Goal: Find specific page/section: Find specific page/section

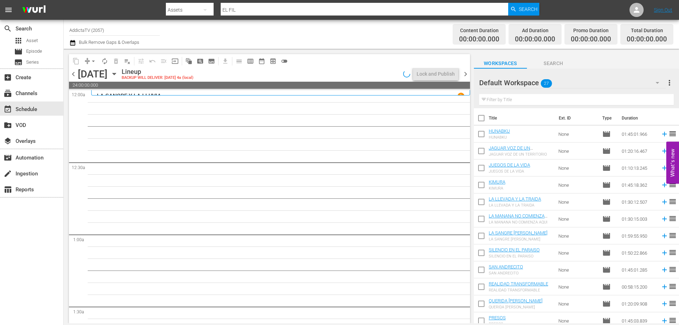
scroll to position [260, 0]
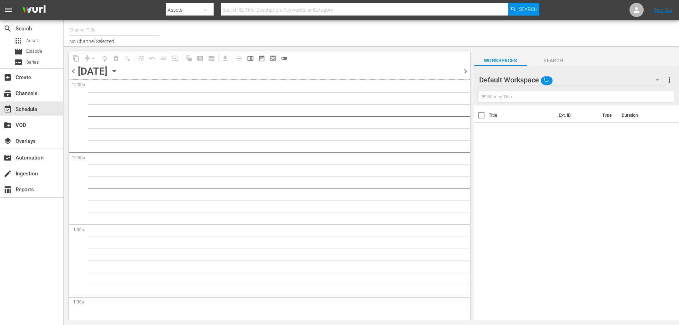
type input "AddictaTV (2057)"
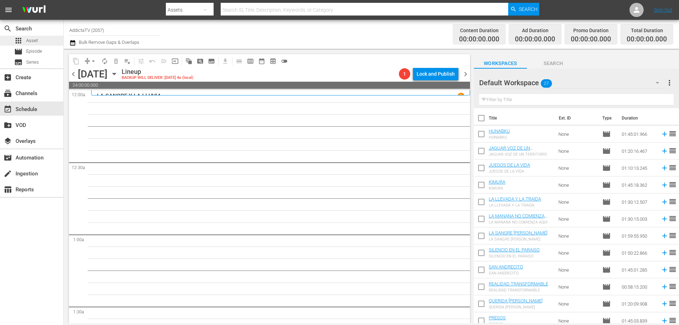
click at [28, 41] on span "Asset" at bounding box center [32, 40] width 12 height 7
